Goal: Transaction & Acquisition: Purchase product/service

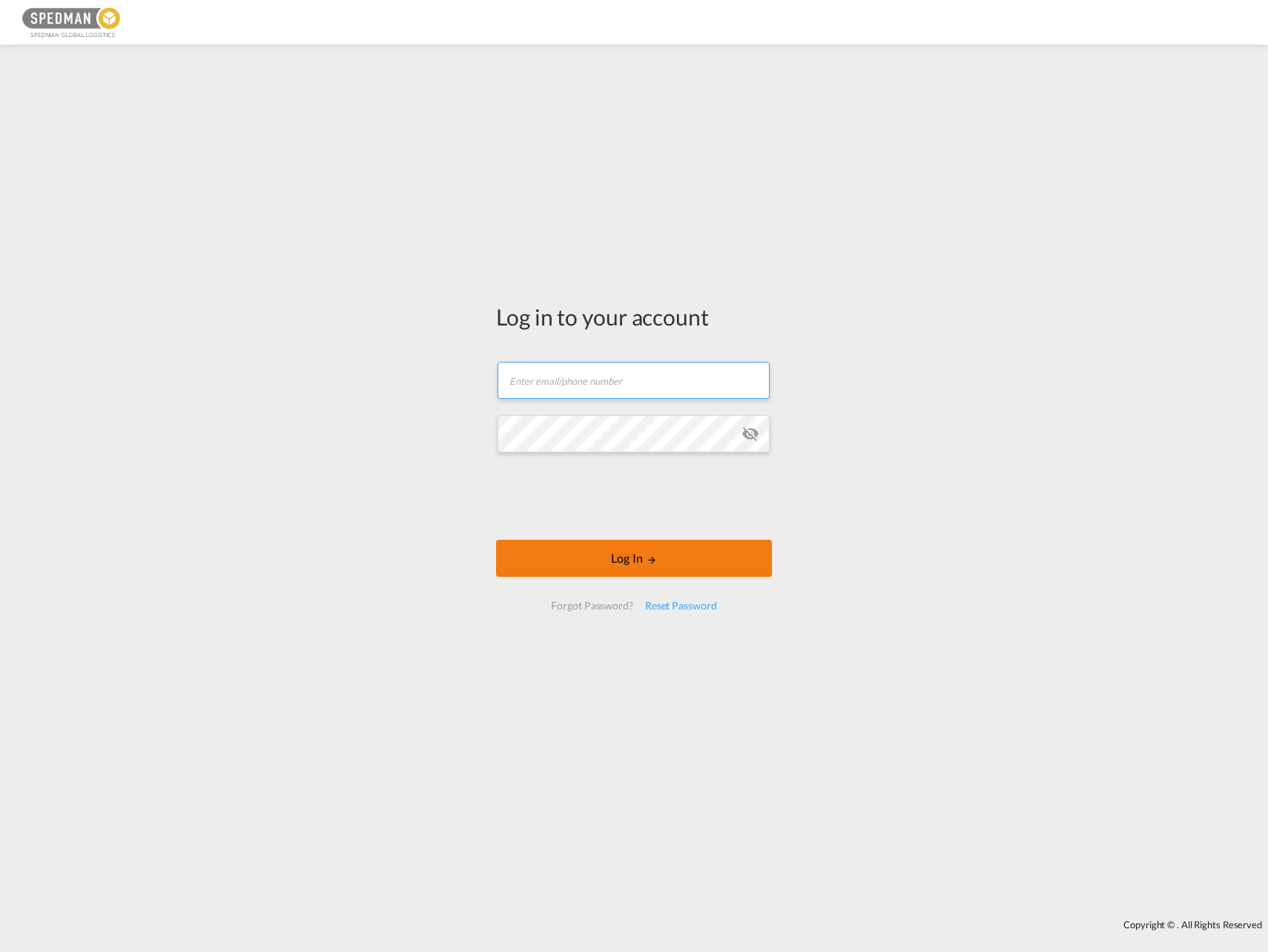
type input "[EMAIL_ADDRESS][DOMAIN_NAME]"
click at [592, 558] on button "Log In" at bounding box center [633, 558] width 276 height 37
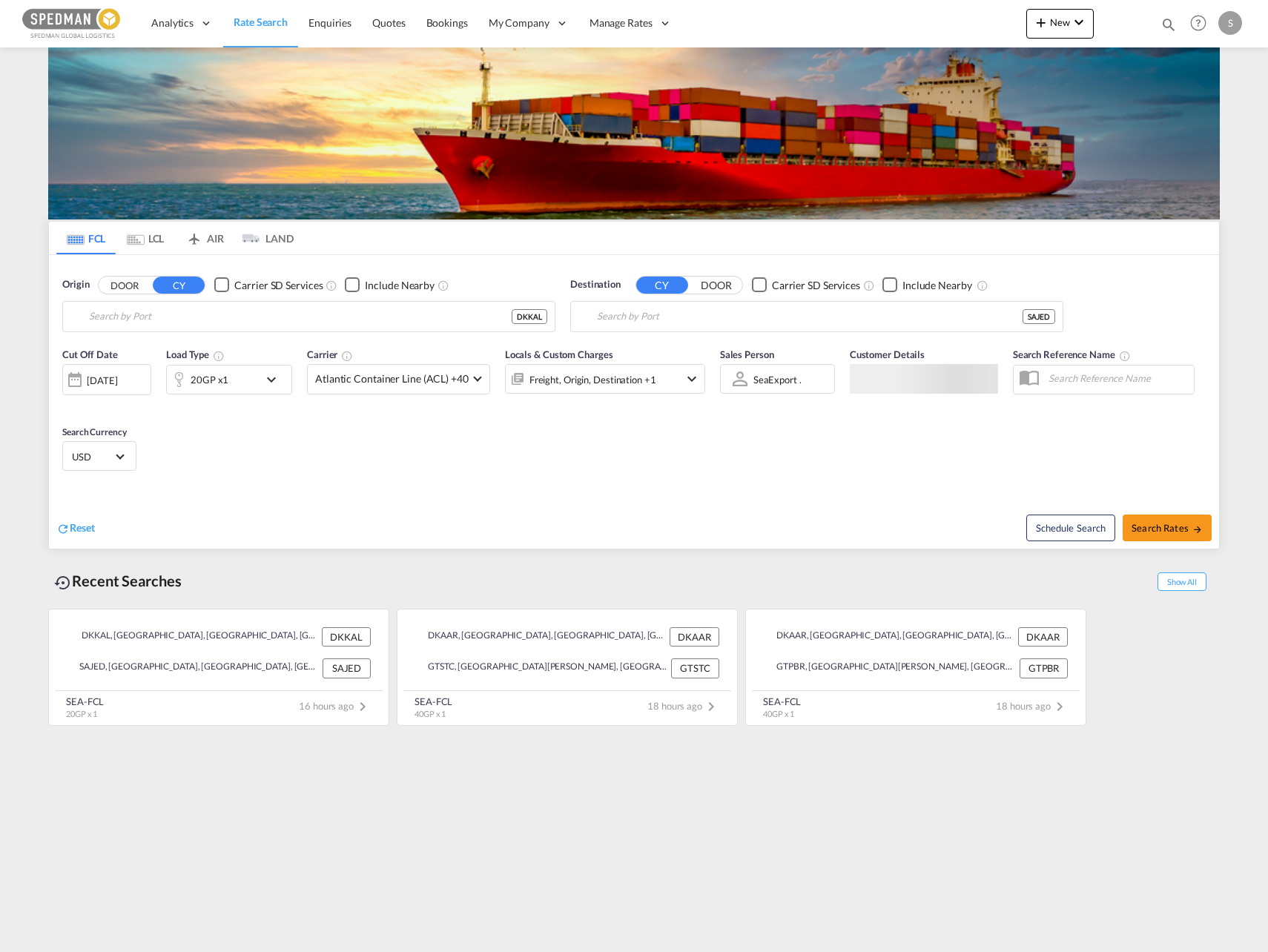
type input "Kalundborg, DKKAL"
type input "Jeddah, SAJED"
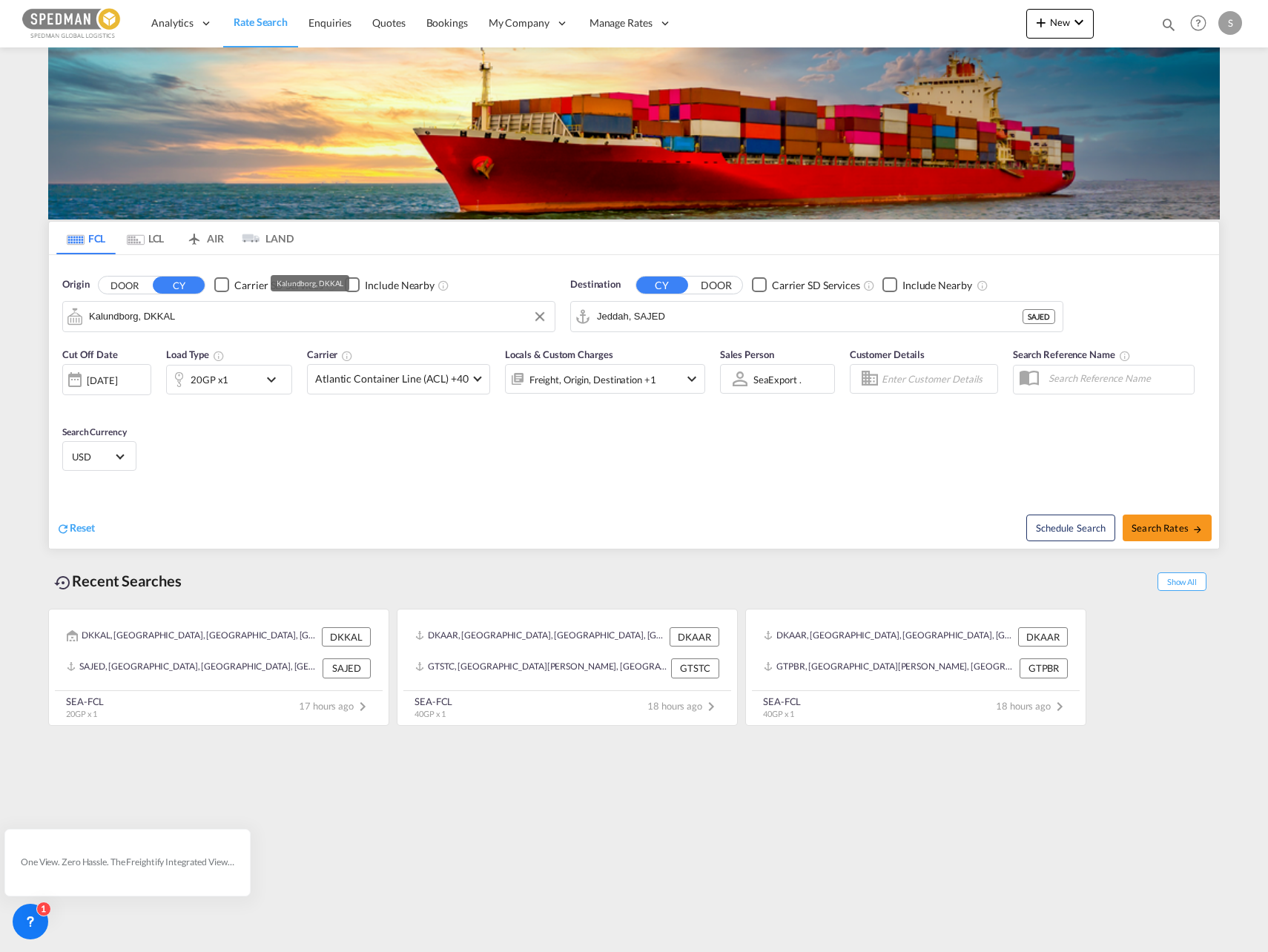
click at [178, 323] on input "Kalundborg, DKKAL" at bounding box center [318, 316] width 458 height 22
click at [137, 410] on div at bounding box center [634, 476] width 1268 height 952
click at [146, 346] on div "Cut Off Date [DATE] [DATE] Load Type 20GP x1 Carrier Atlantic Container Line (A…" at bounding box center [383, 378] width 657 height 77
click at [128, 330] on md-autocomplete-wrap "[GEOGRAPHIC_DATA]" at bounding box center [318, 320] width 458 height 30
click at [151, 319] on body "Analytics Reports Dashboard Rate Search Enquiries Quotes Bookings" at bounding box center [634, 476] width 1268 height 952
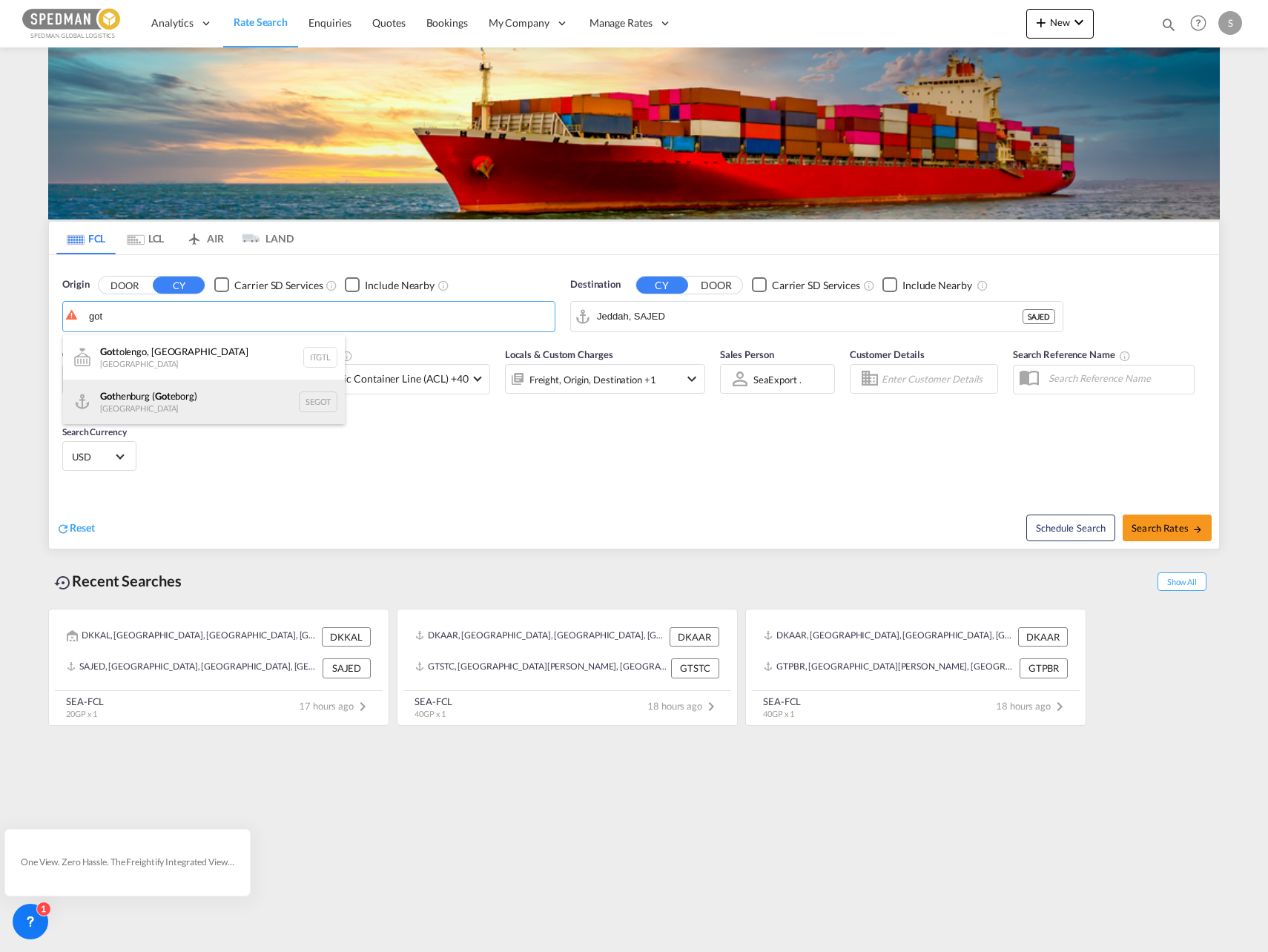
click at [182, 394] on div "Got henburg ( Got eborg) [GEOGRAPHIC_DATA] SEGOT" at bounding box center [204, 401] width 282 height 45
type input "[GEOGRAPHIC_DATA] ([GEOGRAPHIC_DATA]), [GEOGRAPHIC_DATA]"
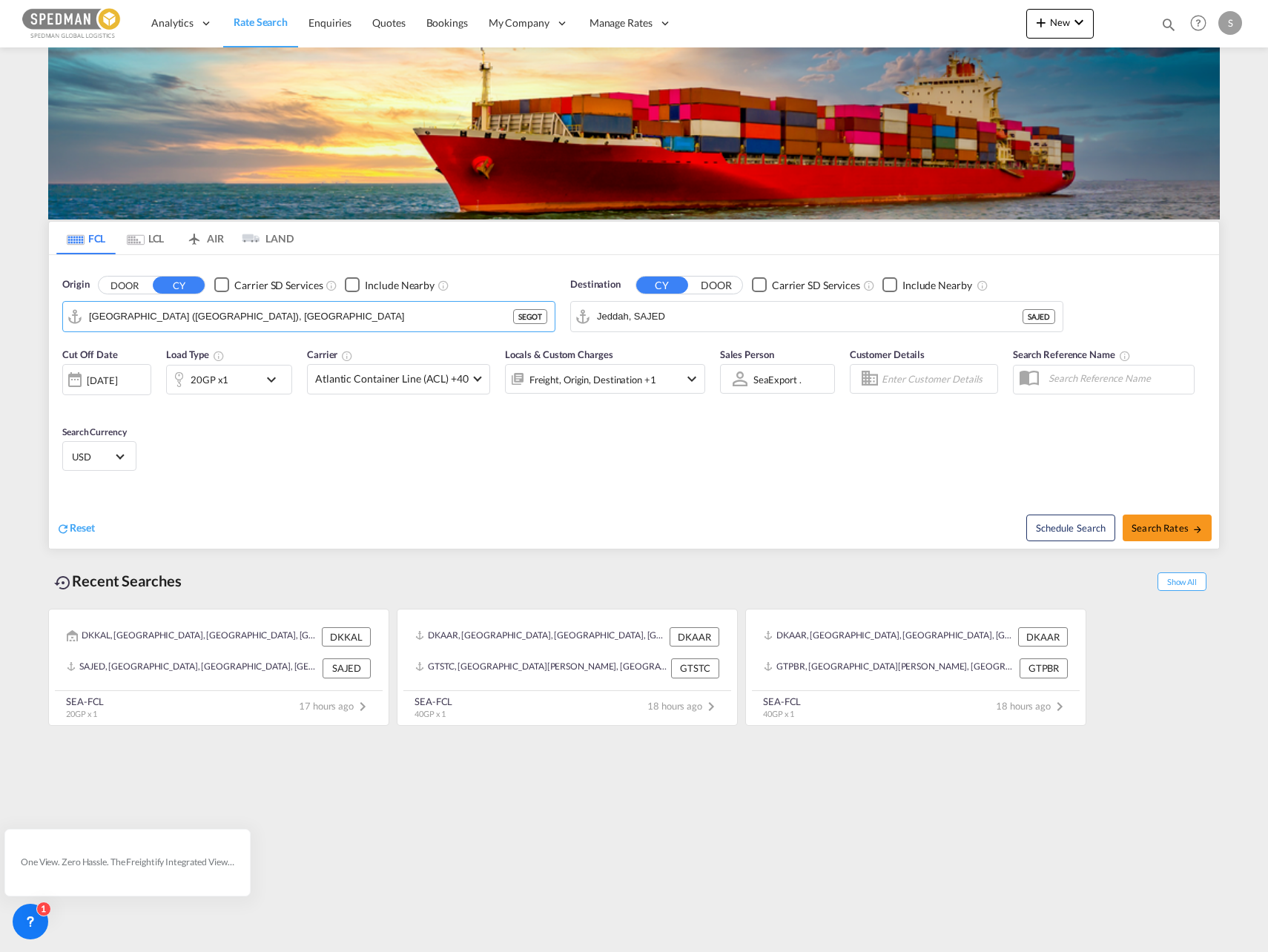
click at [686, 315] on input "Jeddah, SAJED" at bounding box center [809, 316] width 426 height 22
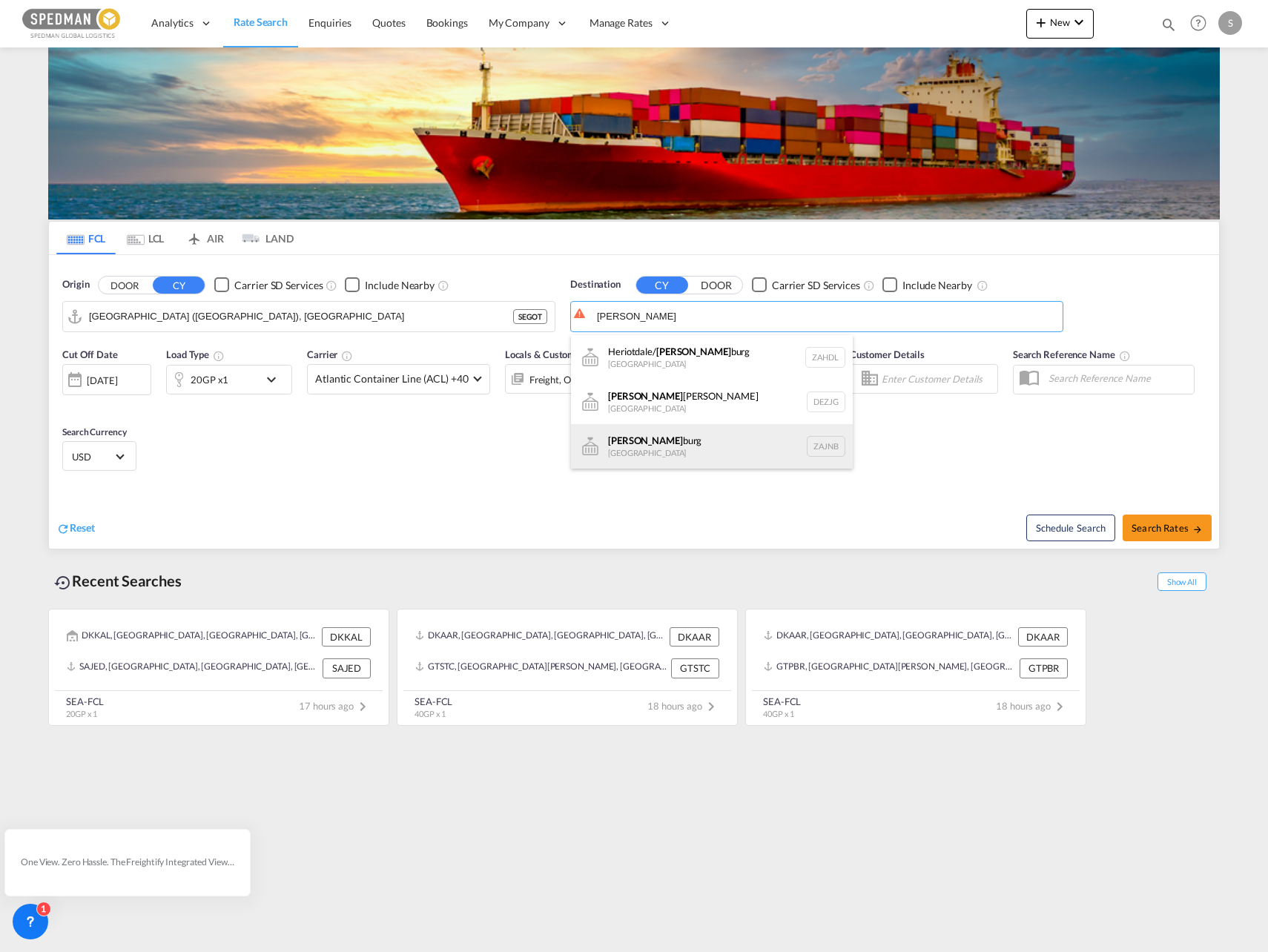
click at [656, 433] on div "[PERSON_NAME] [GEOGRAPHIC_DATA] ZAJNB" at bounding box center [711, 446] width 282 height 45
type input "[GEOGRAPHIC_DATA], ZAJNB"
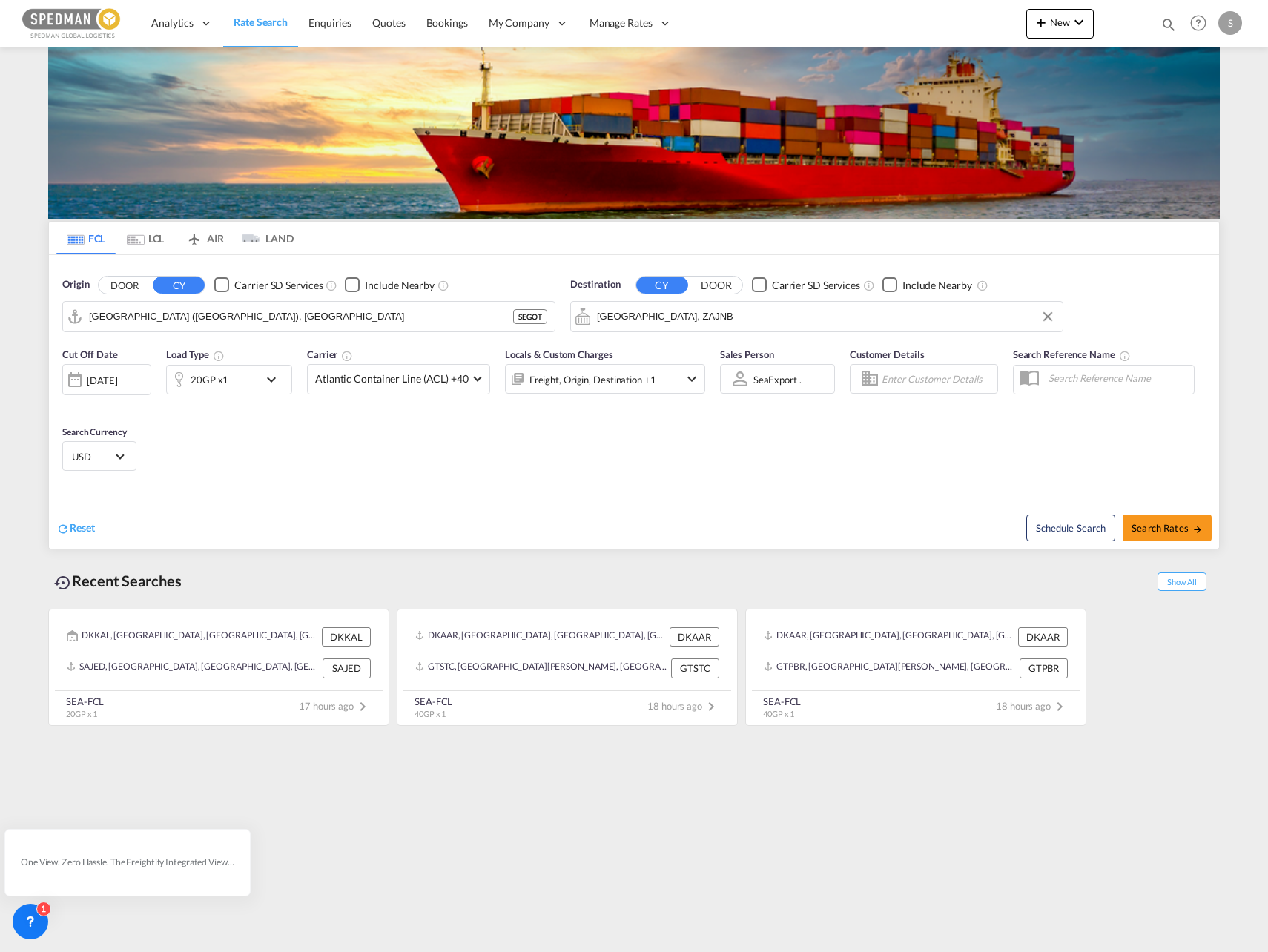
click at [258, 376] on div "20GP x1" at bounding box center [213, 380] width 92 height 30
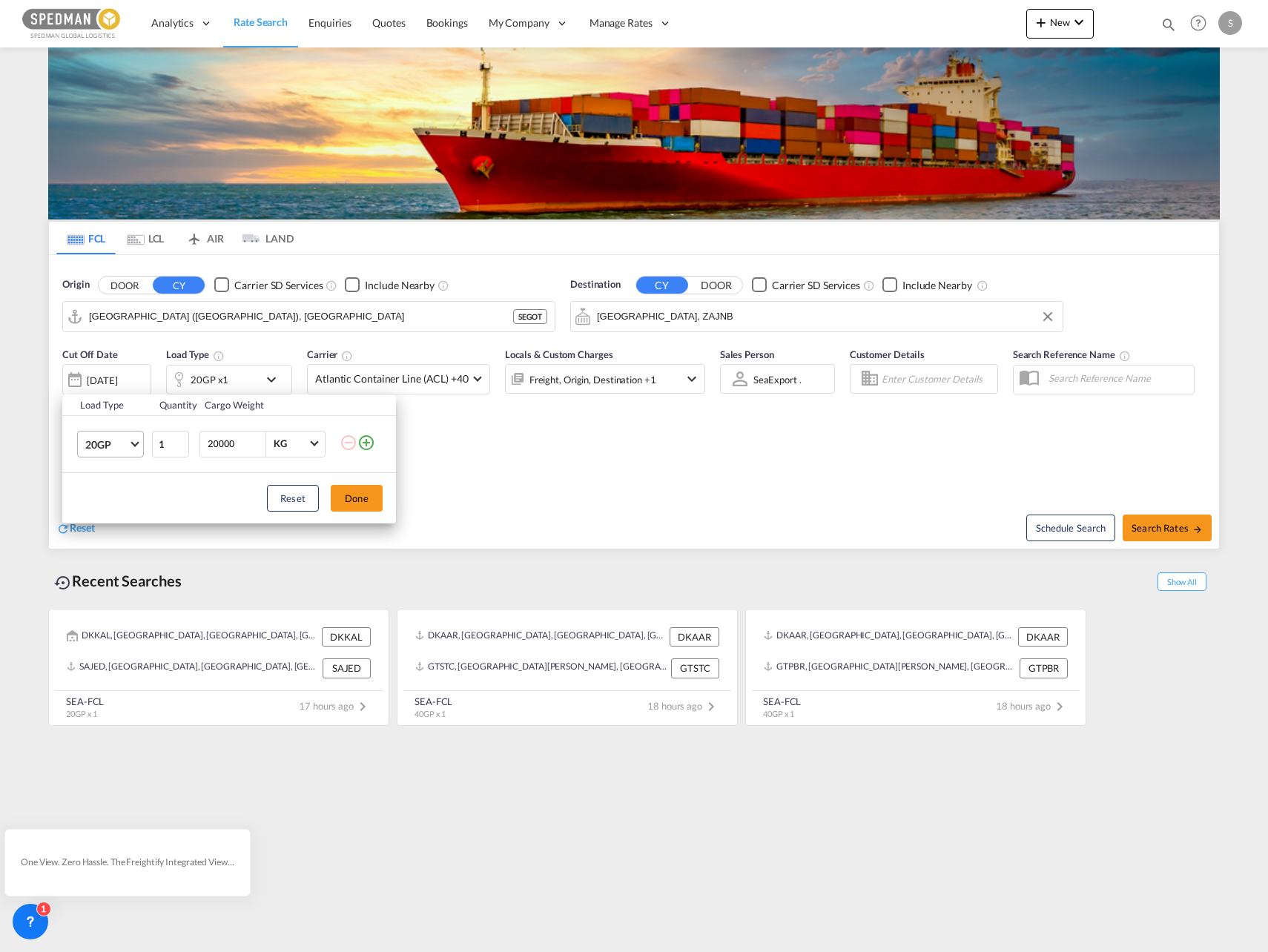
click at [130, 449] on md-select-value "20GP" at bounding box center [113, 444] width 59 height 25
click at [109, 512] on div "40HC" at bounding box center [98, 515] width 27 height 15
click at [366, 502] on button "Done" at bounding box center [357, 498] width 52 height 27
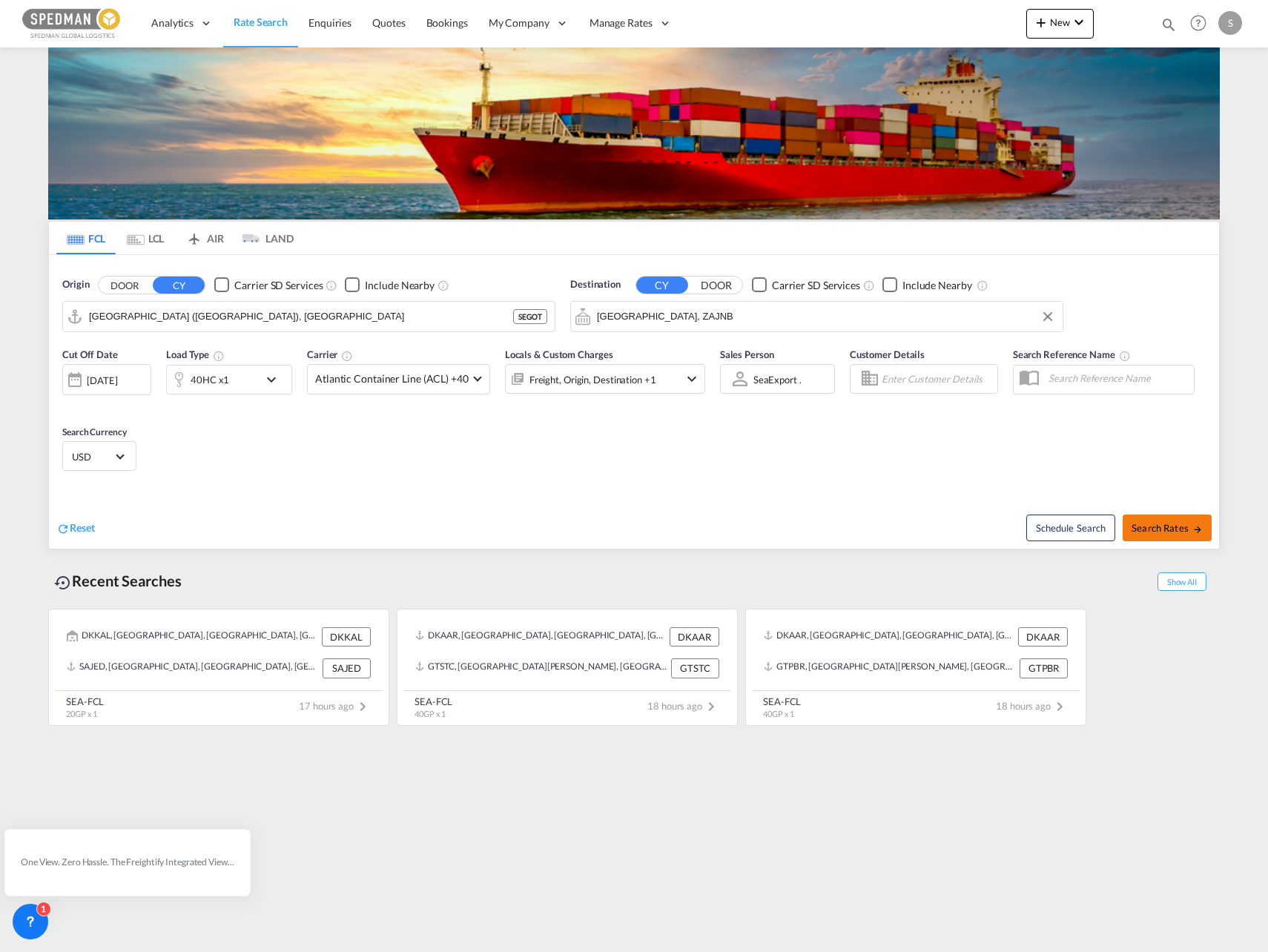
click at [1175, 524] on span "Search Rates" at bounding box center [1166, 528] width 71 height 12
type input "SEGOT to ZAJNB / [DATE]"
